Goal: Ask a question

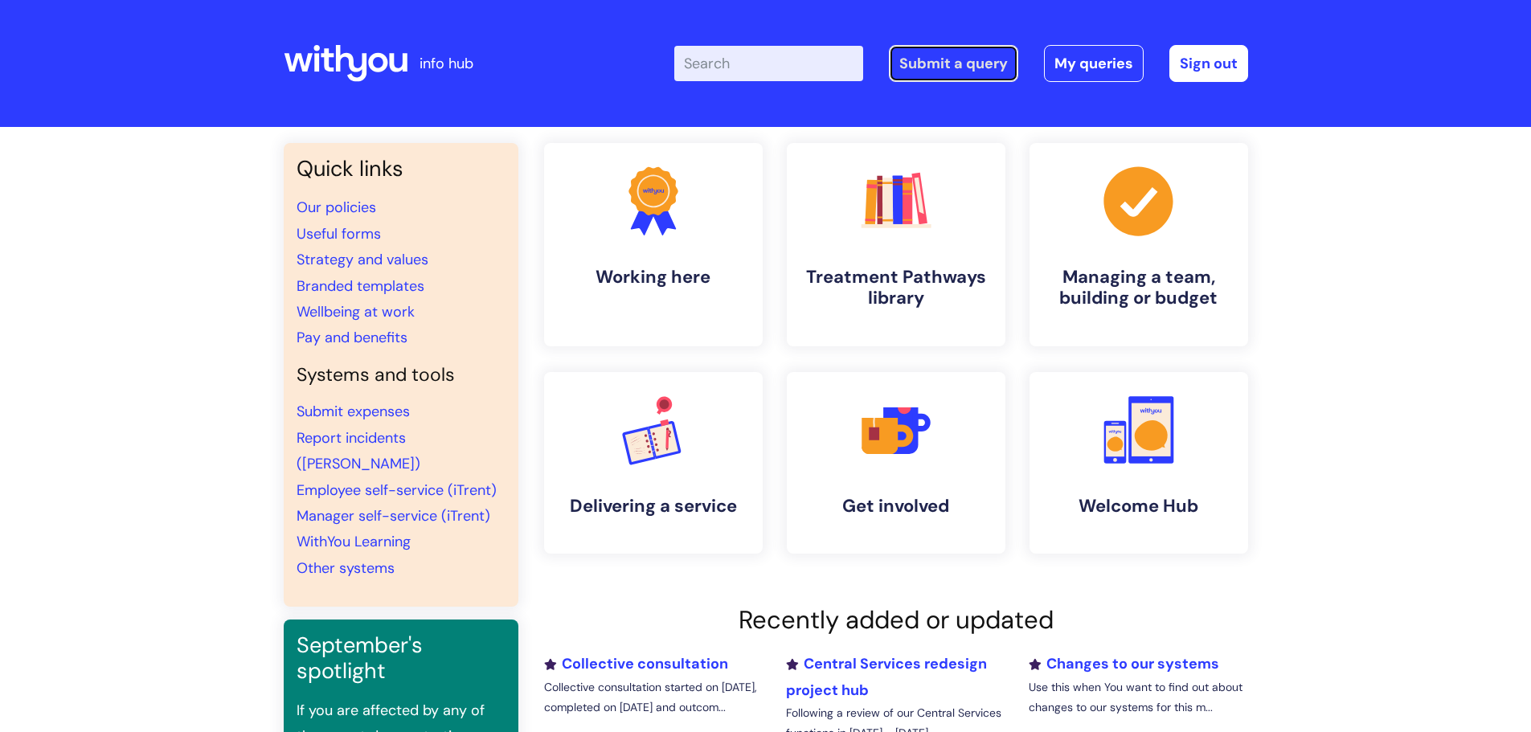
click at [972, 72] on link "Submit a query" at bounding box center [953, 63] width 129 height 37
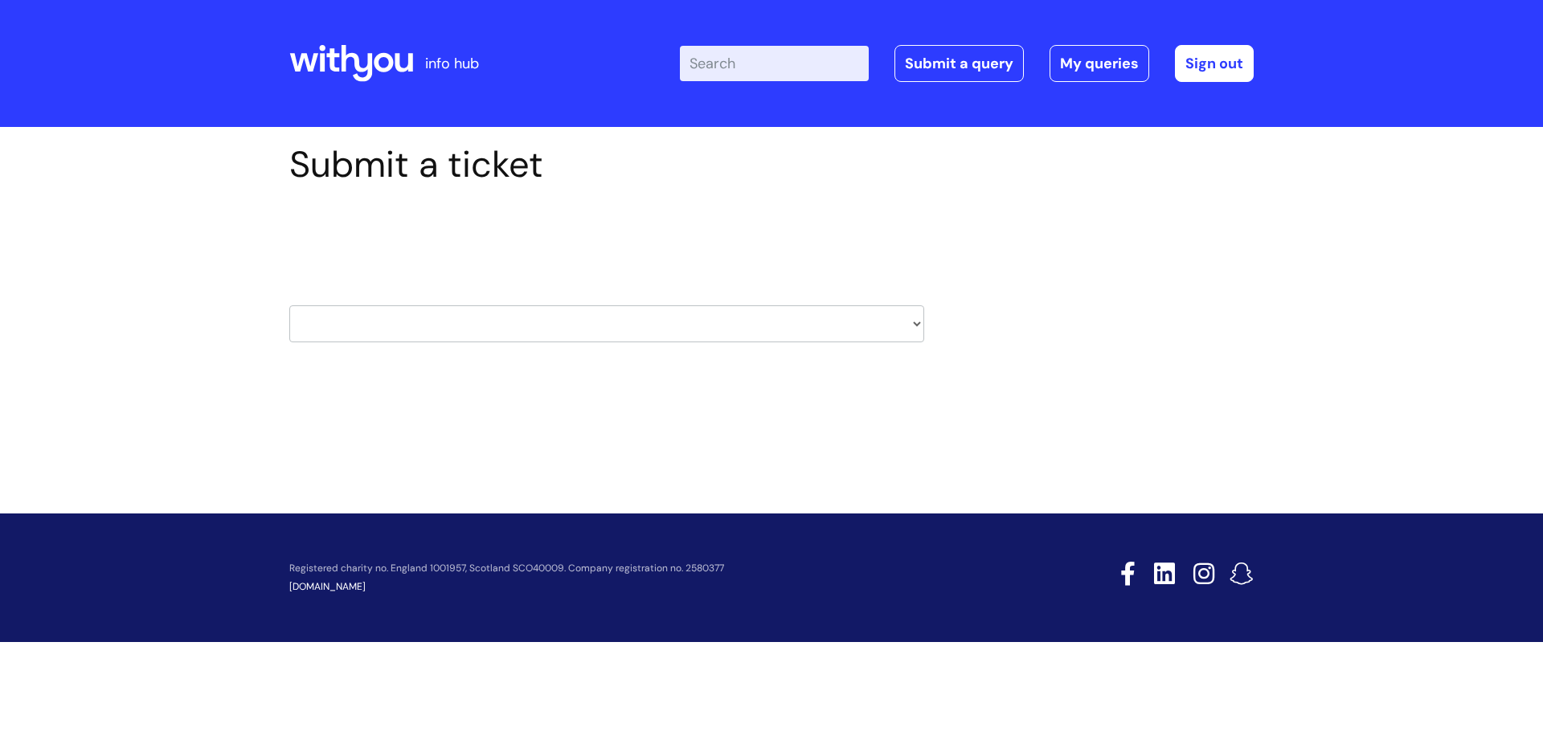
click at [919, 321] on select "HR / People IT and Support Clinical Drug Alerts Finance Accounts Data Support T…" at bounding box center [606, 323] width 635 height 37
select select "property_&_estates"
click at [289, 305] on select "HR / People IT and Support Clinical Drug Alerts Finance Accounts Data Support T…" at bounding box center [606, 323] width 635 height 37
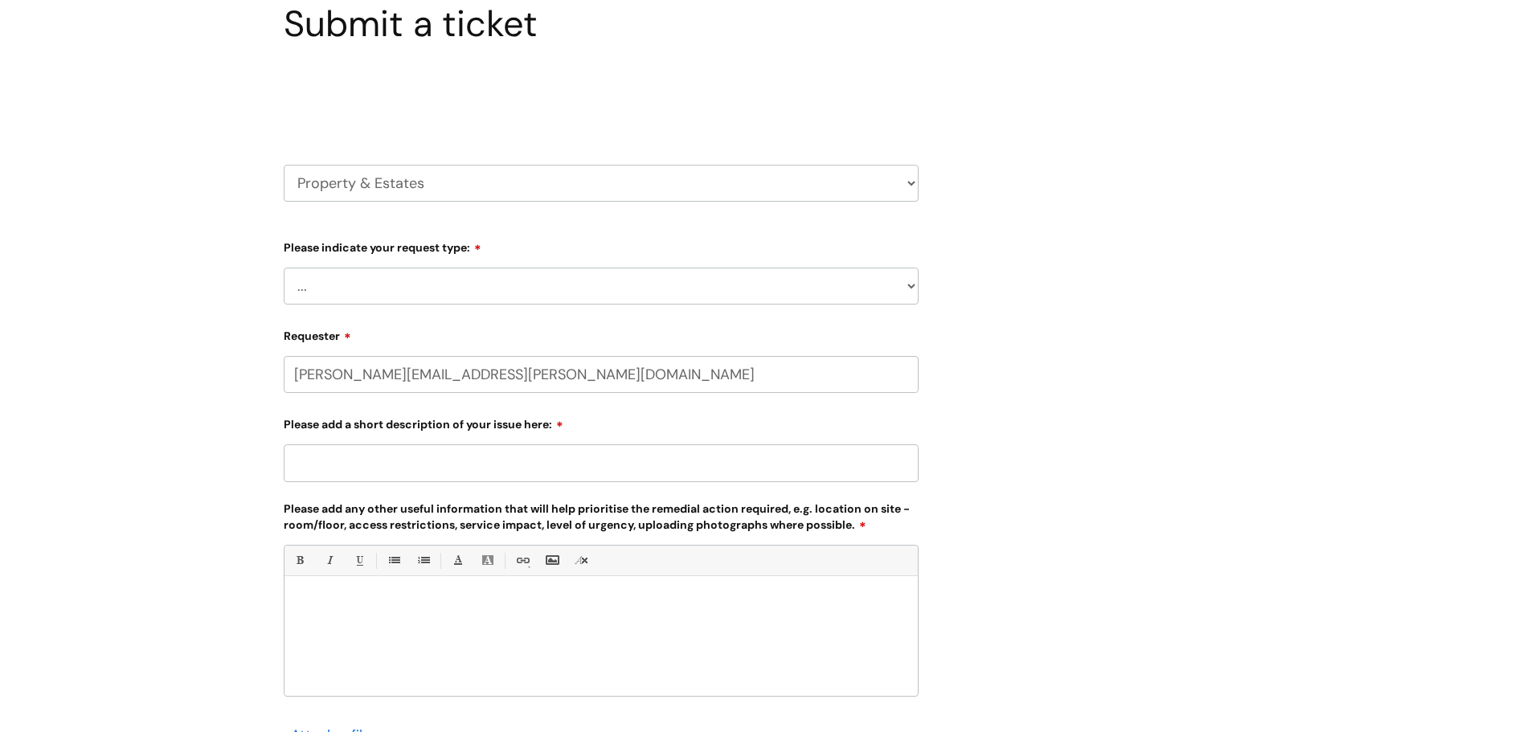
scroll to position [161, 0]
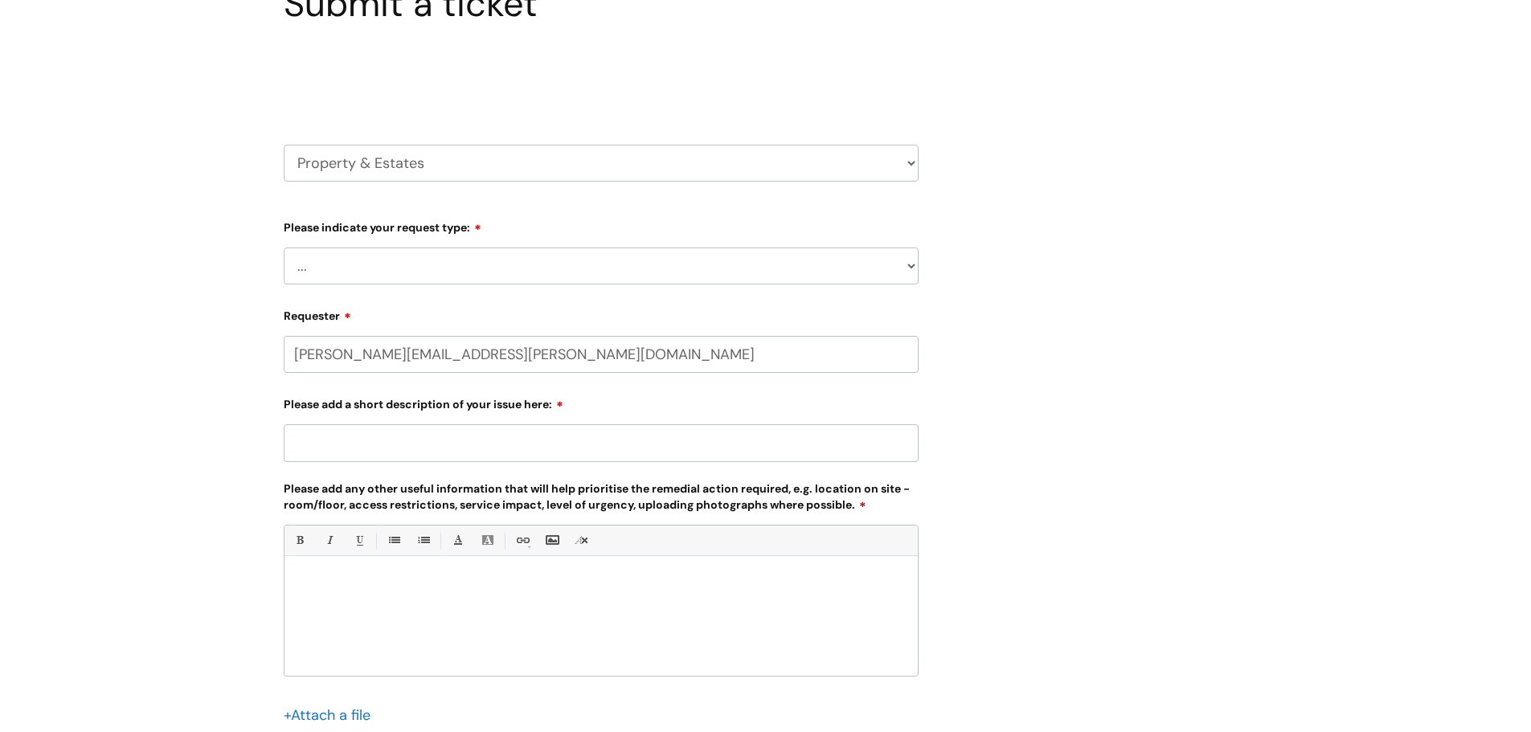
click at [915, 267] on select "... Facilities Support Lease/ Tenancy Agreements Health & Safety and Environmen…" at bounding box center [601, 266] width 635 height 37
click at [1104, 321] on div "Submit a ticket Select issue type HR / People IT and Support Clinical Drug Aler…" at bounding box center [766, 405] width 989 height 846
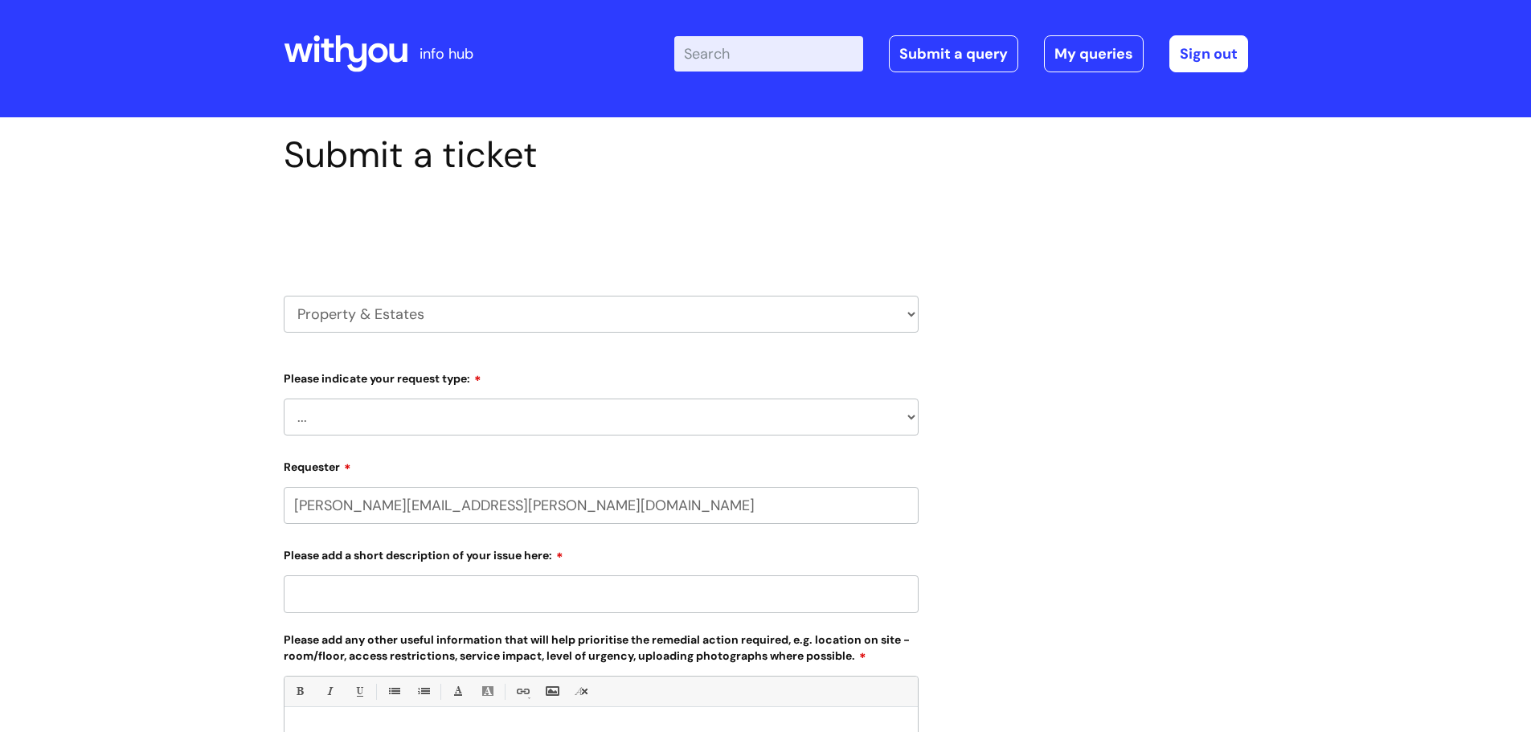
scroll to position [0, 0]
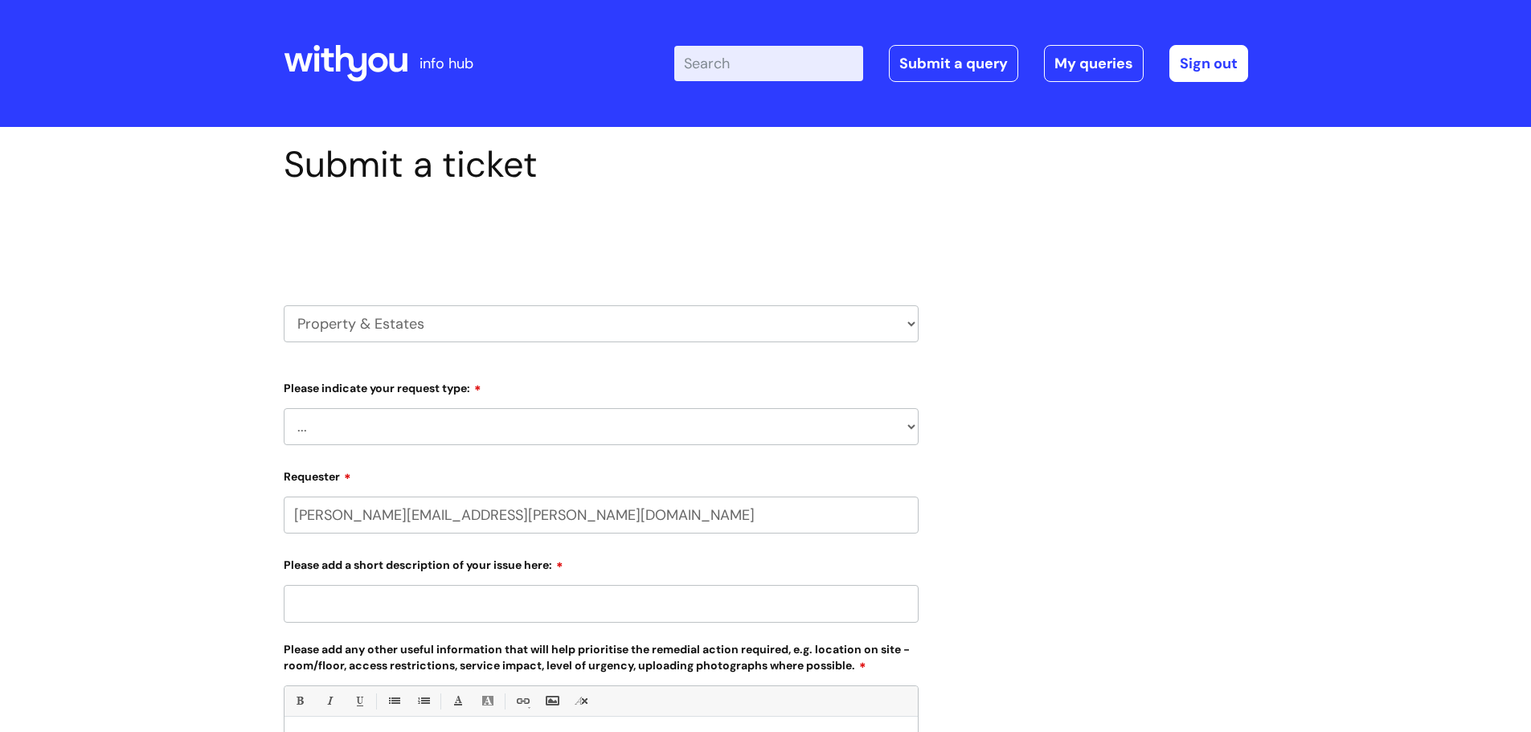
click at [1089, 230] on div "Submit a ticket Select issue type HR / People IT and Support Clinical Drug Aler…" at bounding box center [766, 566] width 989 height 846
